Goal: Navigation & Orientation: Find specific page/section

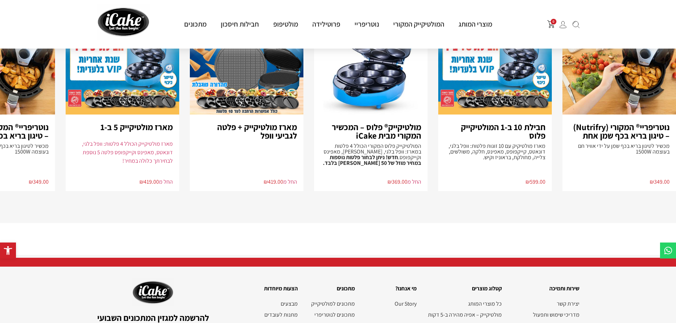
scroll to position [1594, 0]
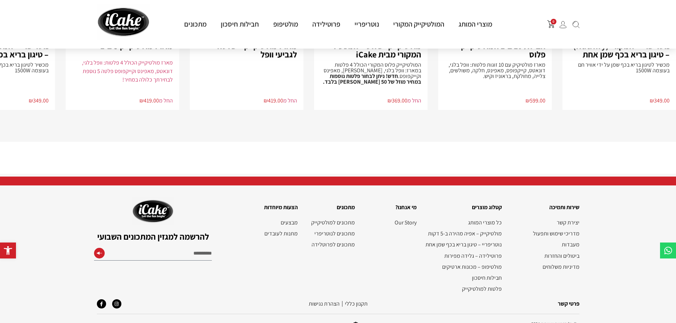
click at [326, 300] on link "הצהרת נגישות" at bounding box center [324, 303] width 31 height 7
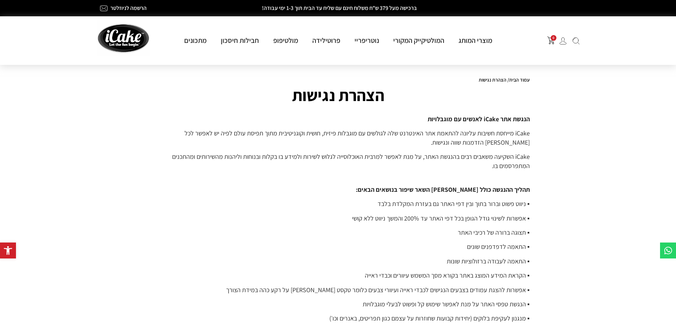
click at [315, 273] on p "▪ הקראת המידע המוצג באתר בקורא מסך המשמש עיוורים וכבדי ראייה" at bounding box center [338, 275] width 383 height 9
